Goal: Entertainment & Leisure: Browse casually

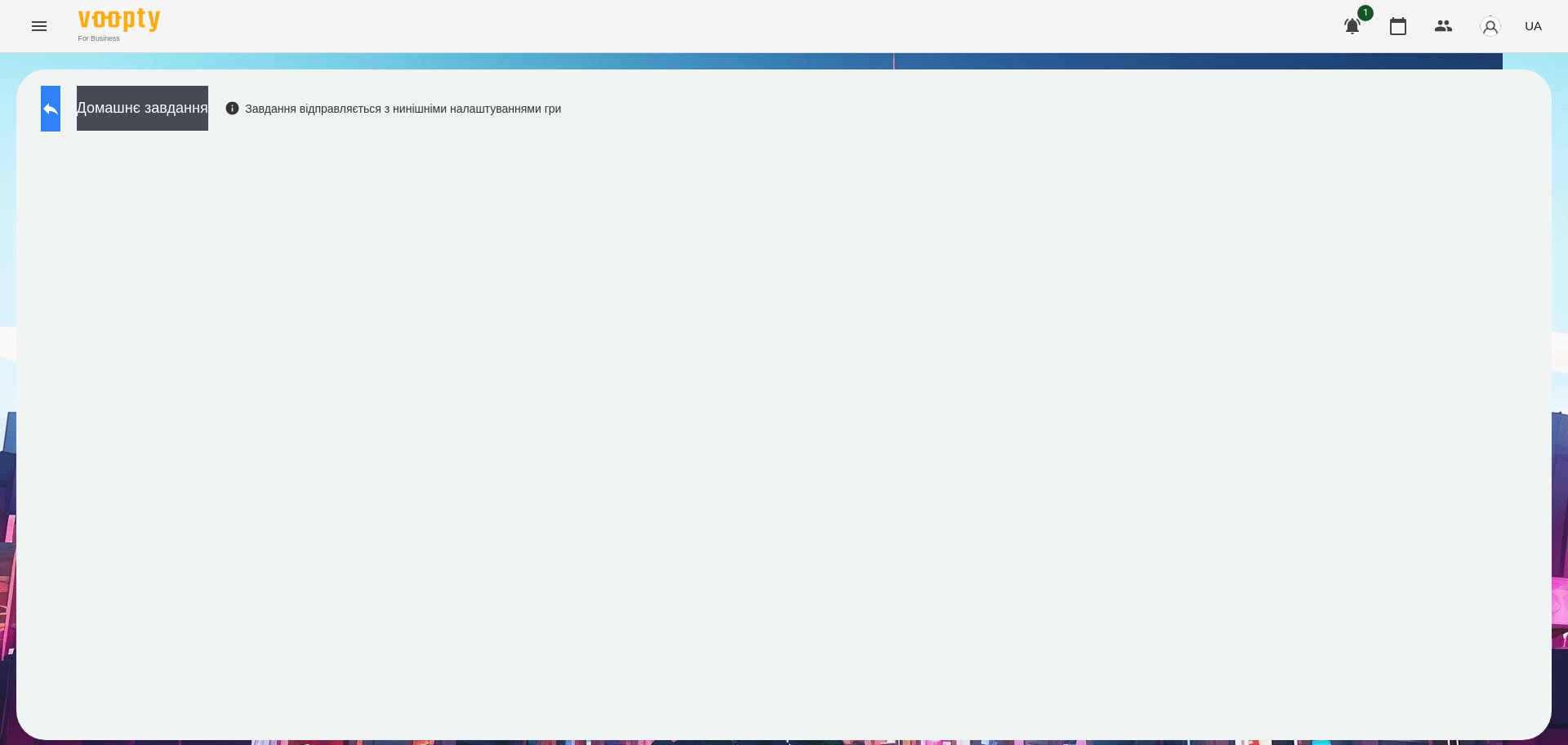
click at [60, 100] on icon at bounding box center [51, 108] width 20 height 20
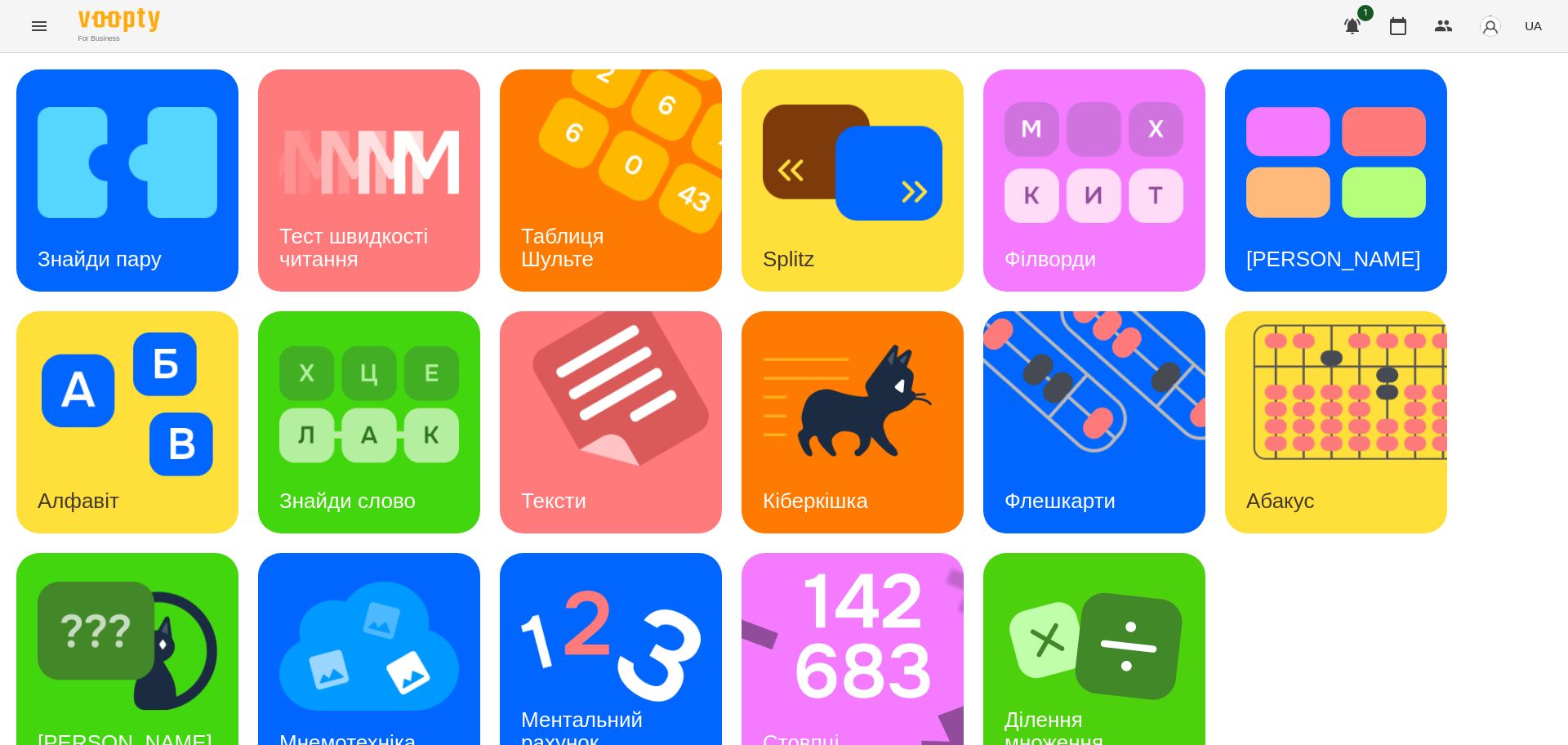
scroll to position [47, 0]
click at [234, 651] on div "[PERSON_NAME]" at bounding box center [128, 664] width 222 height 222
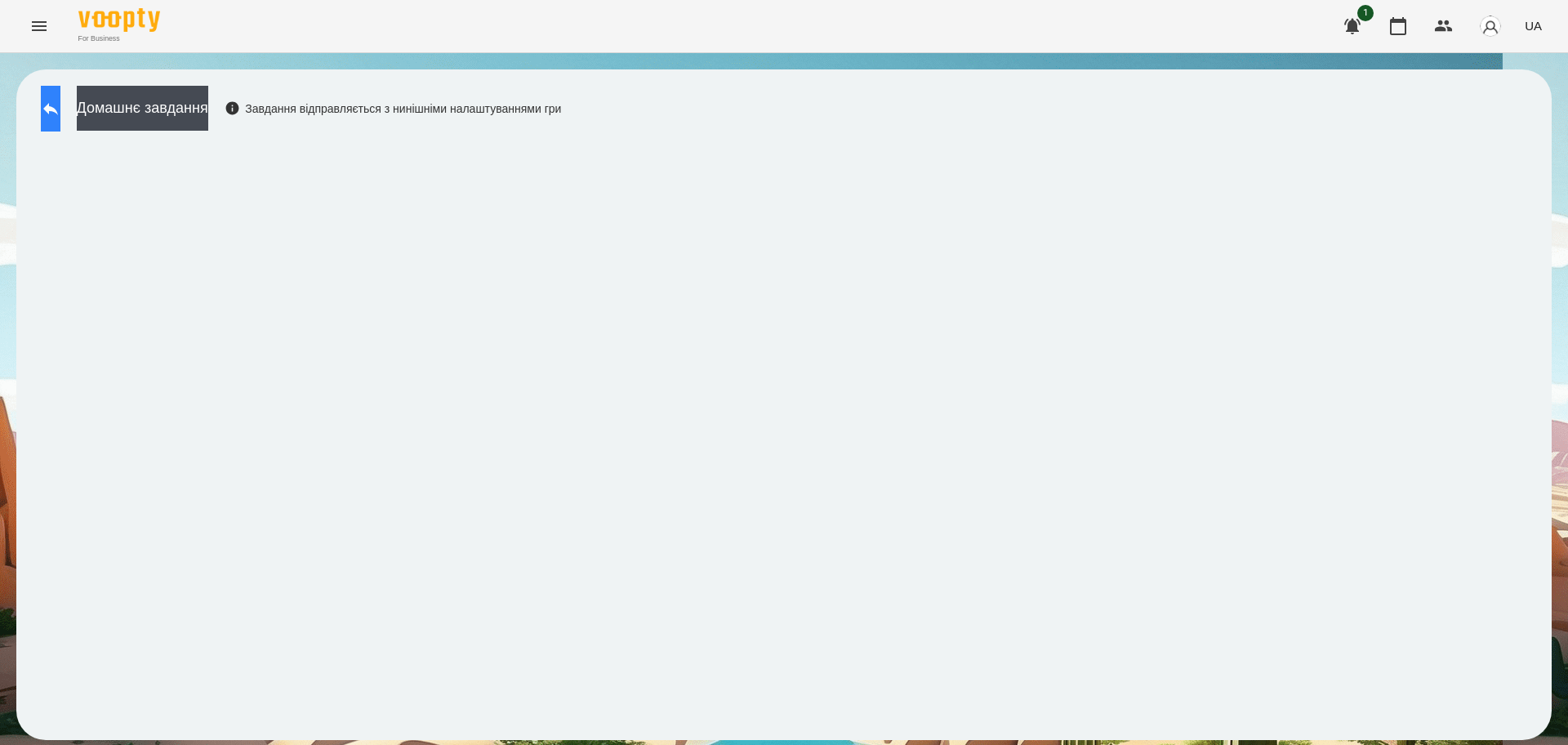
click at [60, 123] on button at bounding box center [51, 108] width 20 height 46
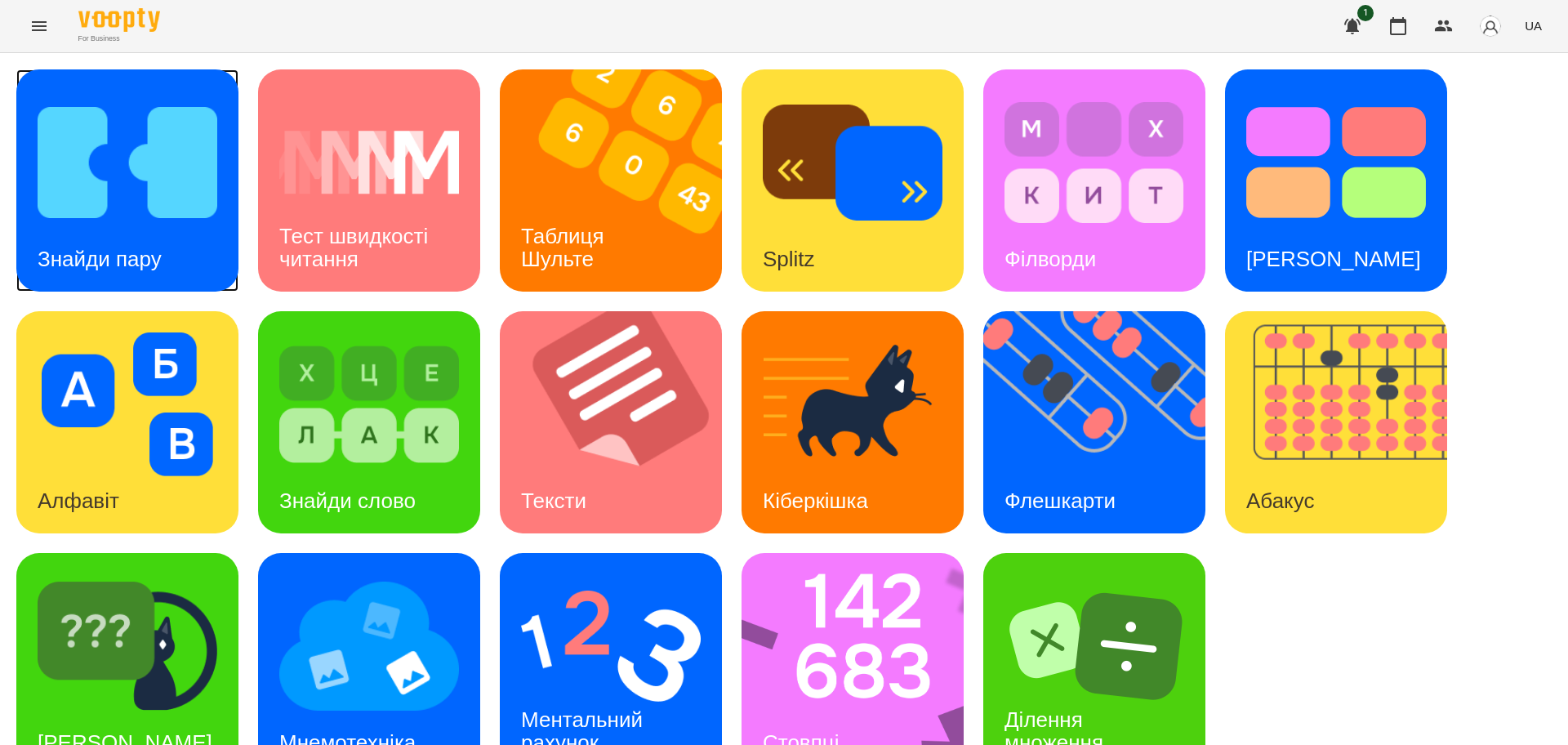
click at [109, 227] on div "Знайди пару" at bounding box center [99, 259] width 167 height 64
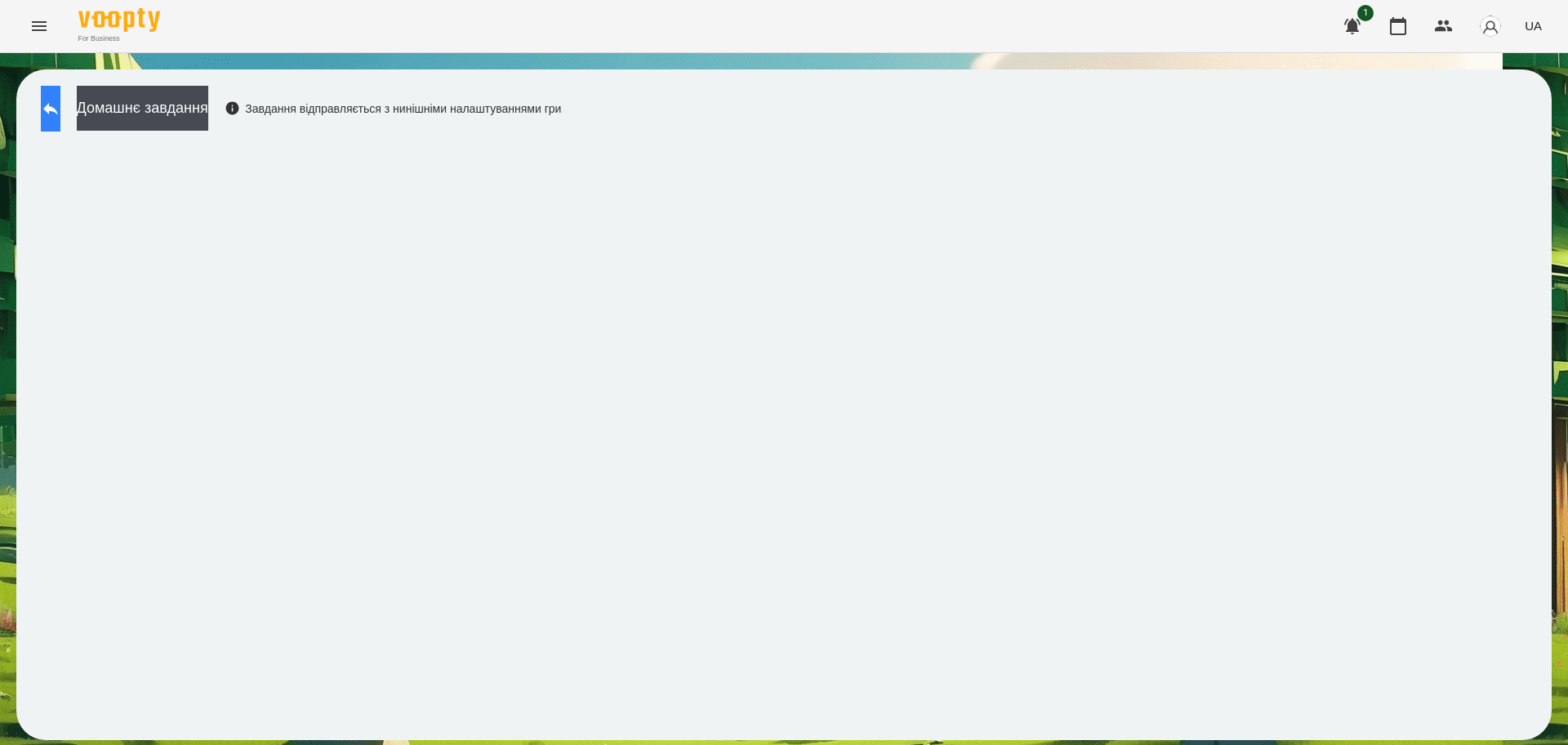
click at [60, 108] on button at bounding box center [51, 108] width 20 height 46
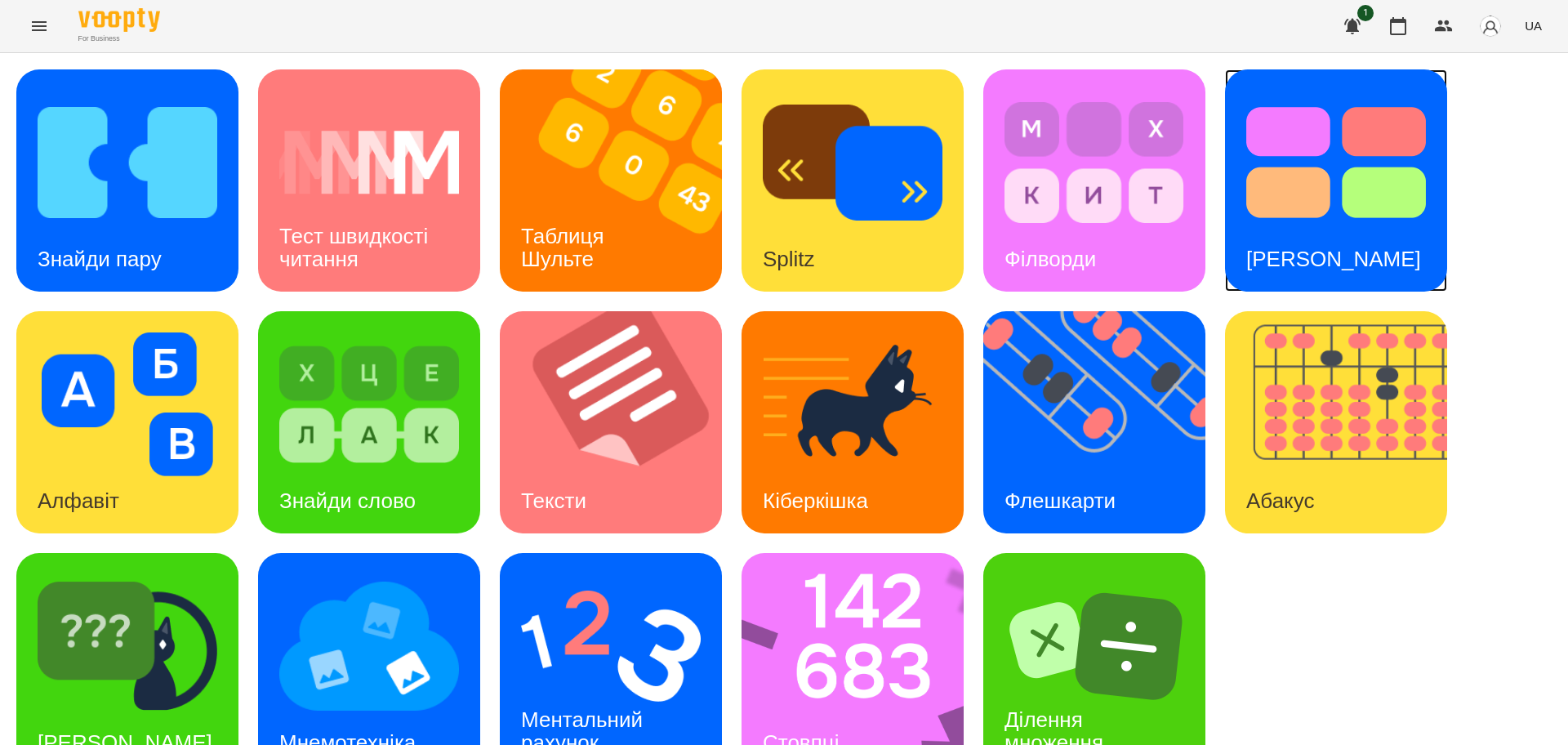
click at [1300, 237] on div "[PERSON_NAME]" at bounding box center [1333, 259] width 217 height 64
